Goal: Find specific page/section: Find specific page/section

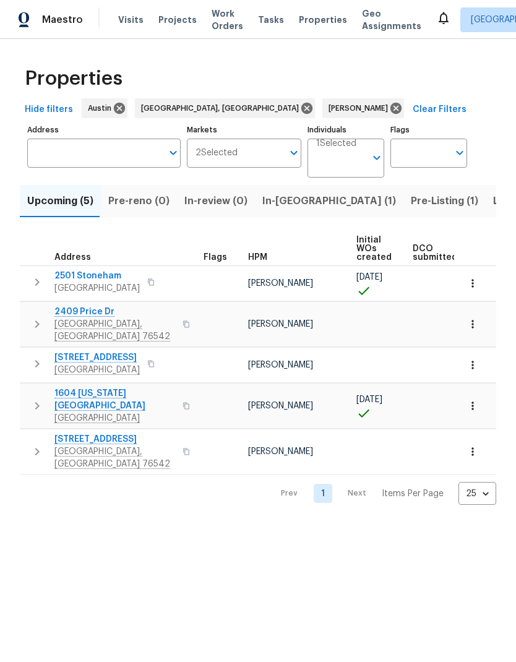
click at [493, 203] on span "Listed (13)" at bounding box center [518, 201] width 51 height 17
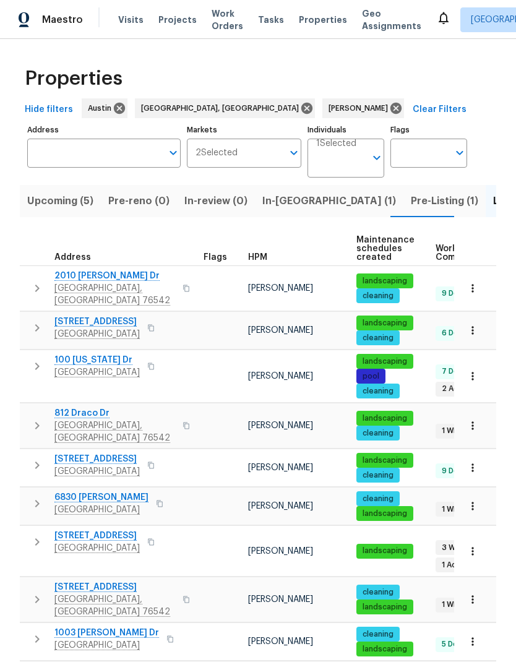
click at [82, 286] on span "[GEOGRAPHIC_DATA], [GEOGRAPHIC_DATA] 76542" at bounding box center [114, 294] width 121 height 25
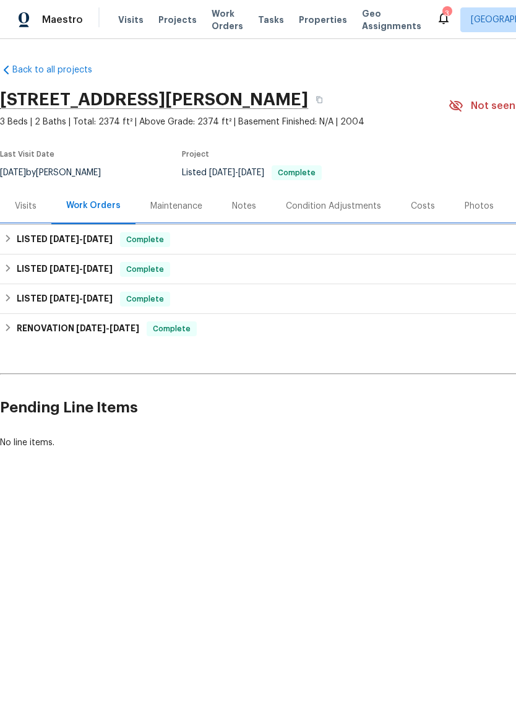
click at [227, 240] on div "LISTED 9/9/25 - 9/12/25 Complete" at bounding box center [350, 239] width 692 height 15
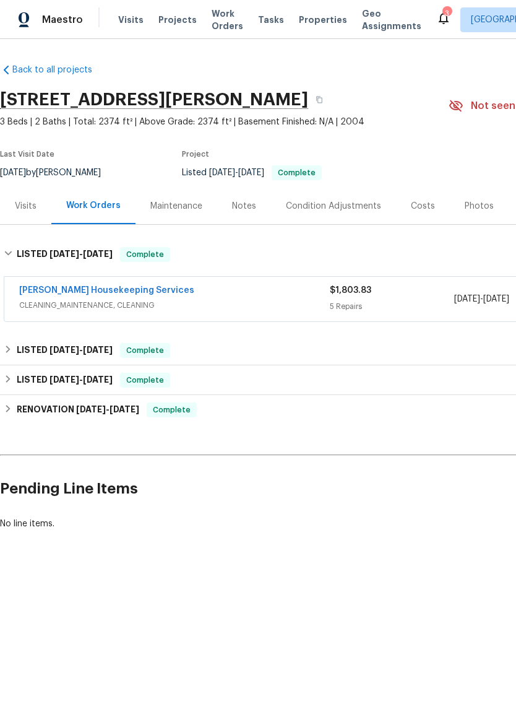
click at [130, 292] on link "Arelis Housekeeping Services" at bounding box center [106, 290] width 175 height 9
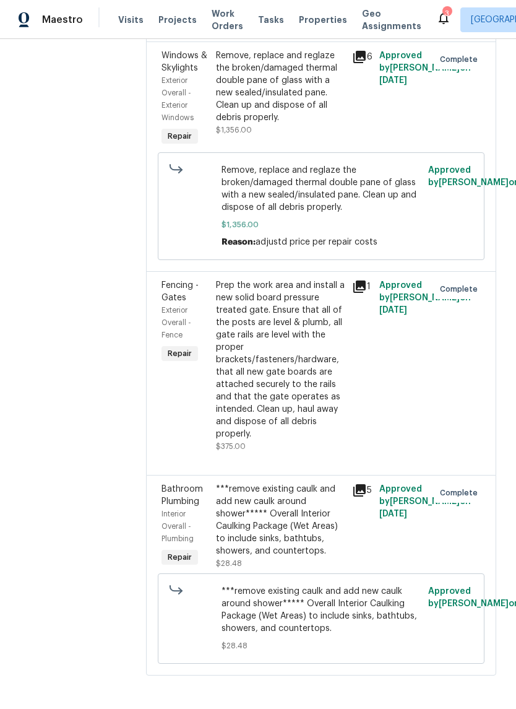
scroll to position [696, 0]
